Goal: Information Seeking & Learning: Find specific page/section

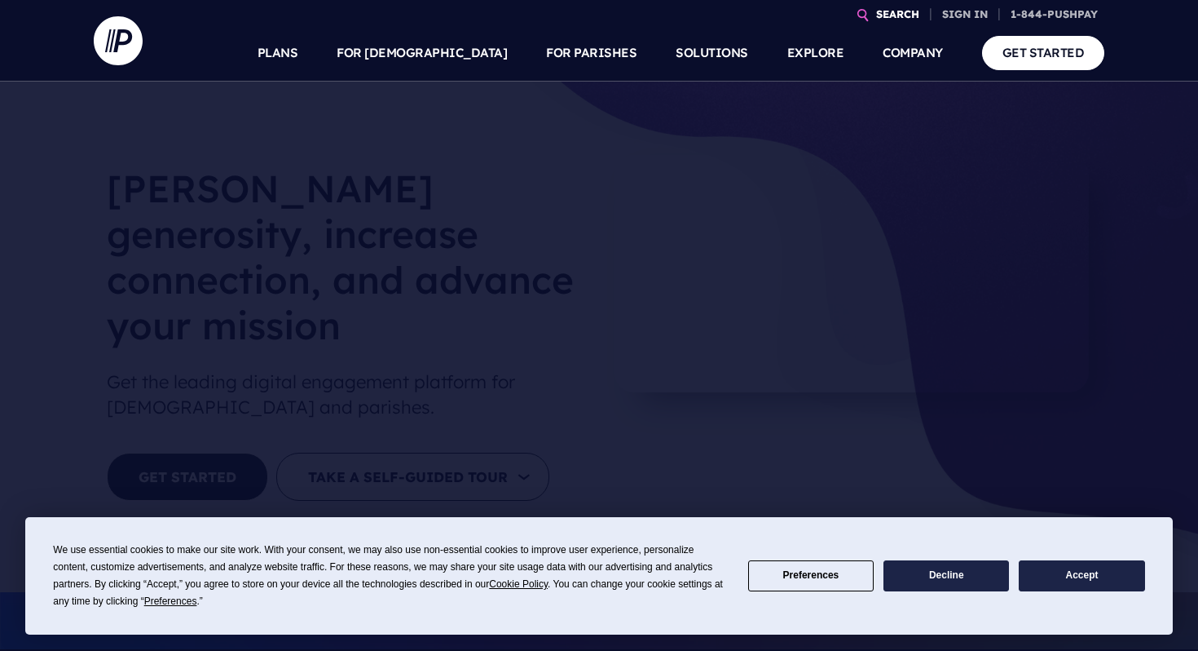
click at [865, 14] on icon at bounding box center [863, 15] width 13 height 13
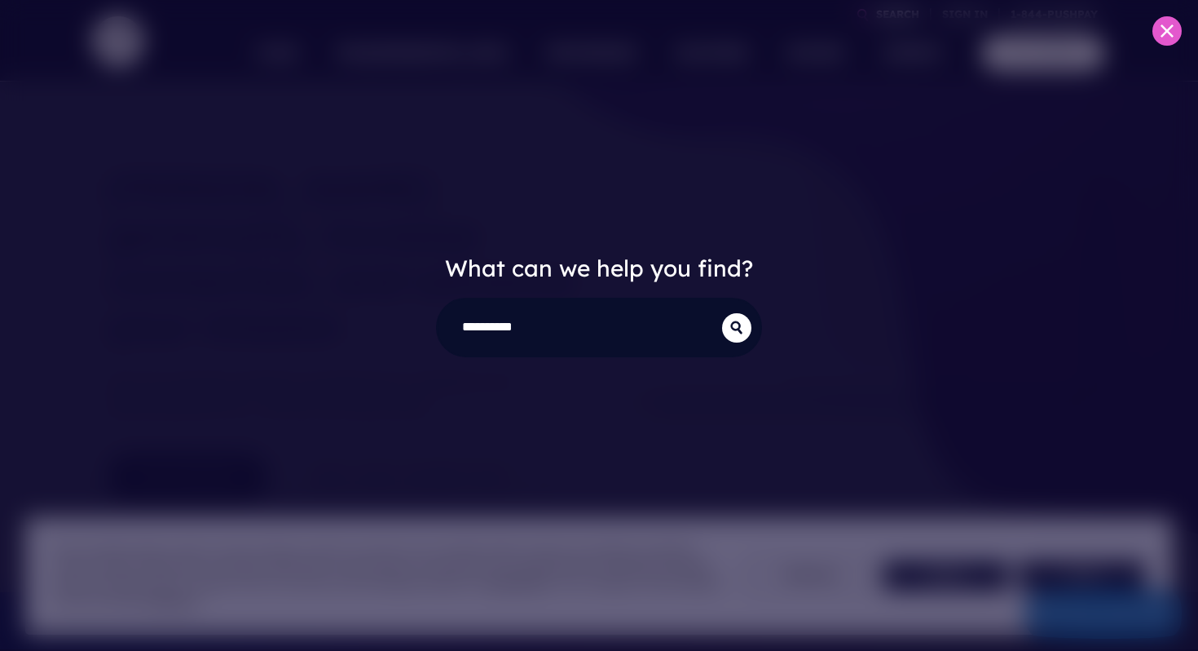
type input "*********"
click at [722, 313] on button "submit" at bounding box center [736, 327] width 29 height 29
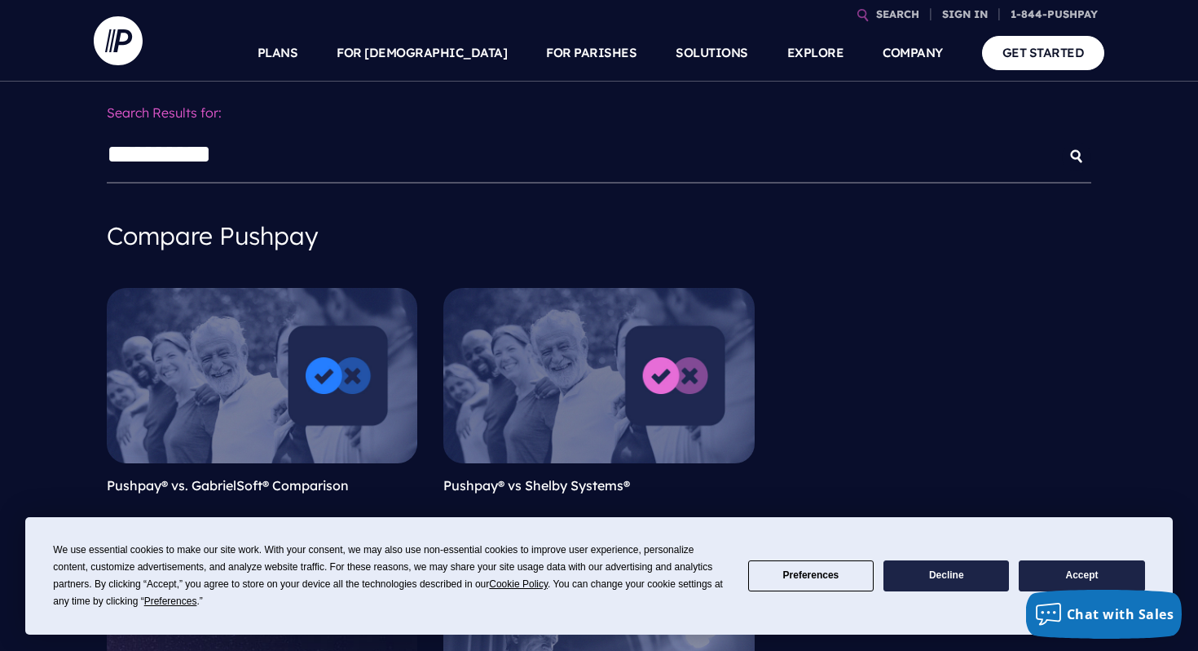
click at [1083, 572] on button "Accept" at bounding box center [1082, 576] width 126 height 32
